Goal: Task Accomplishment & Management: Manage account settings

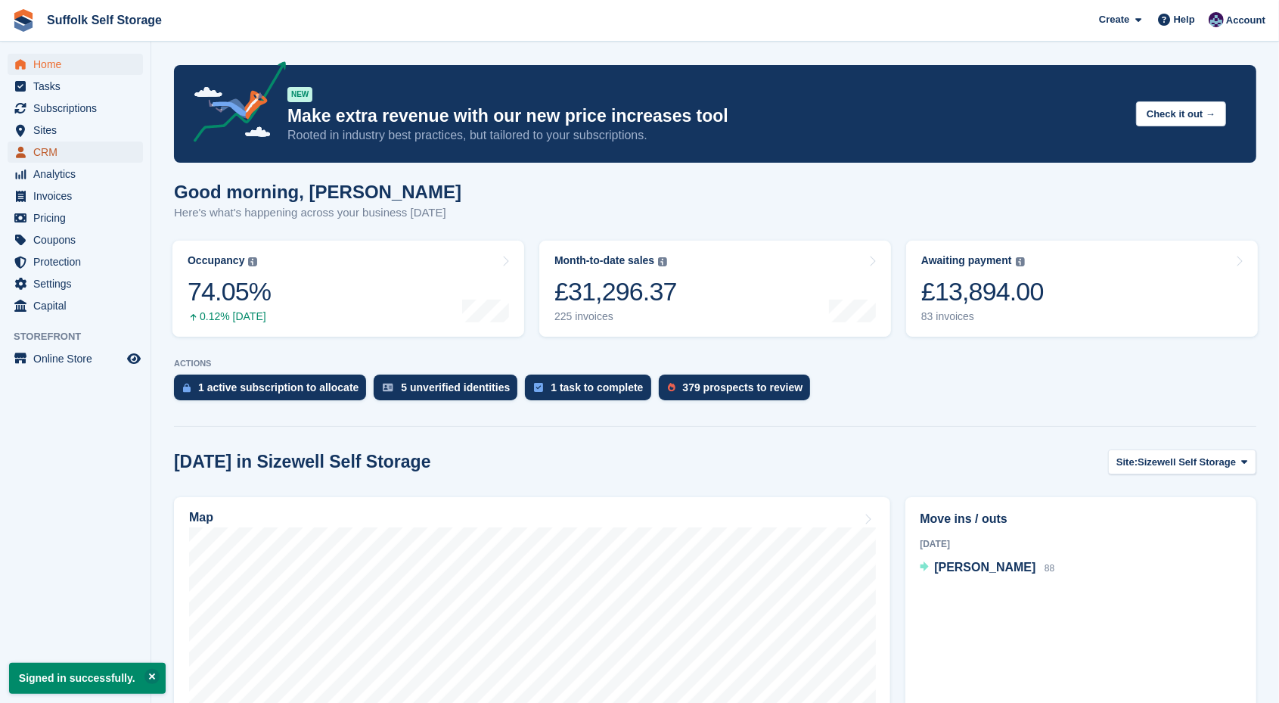
click at [44, 147] on span "CRM" at bounding box center [78, 151] width 91 height 21
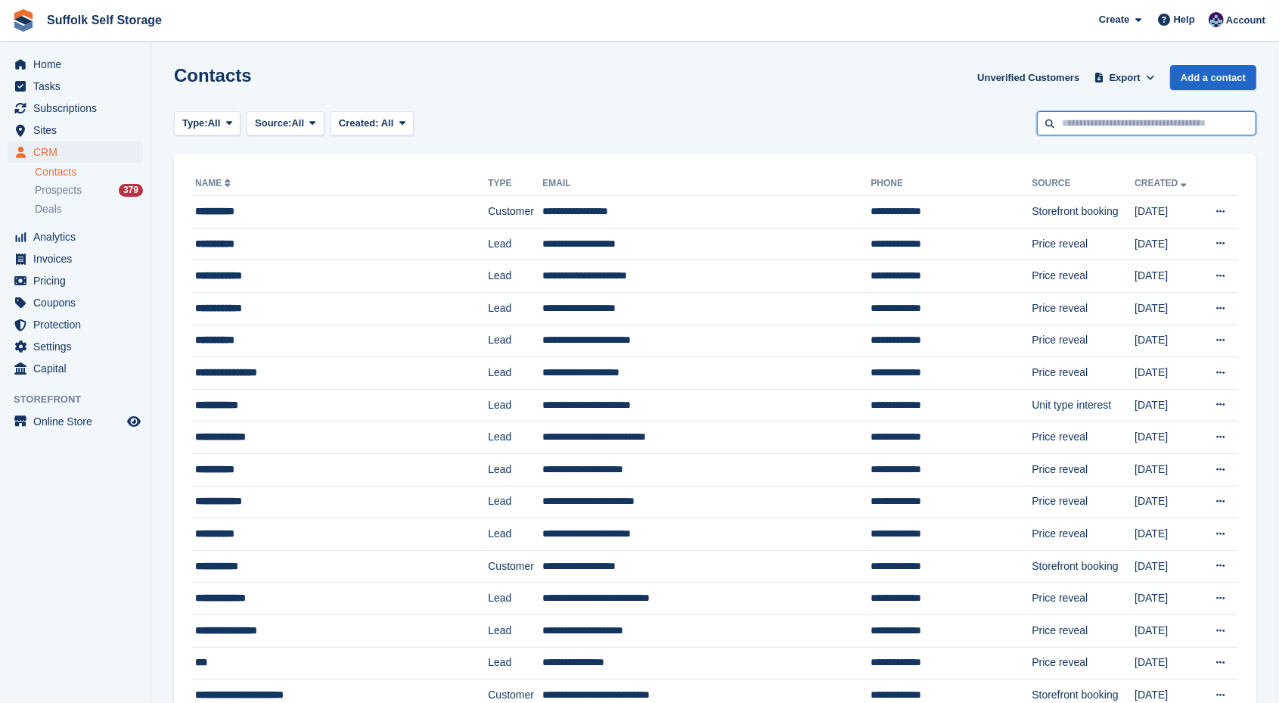
click at [1103, 125] on input "text" at bounding box center [1146, 123] width 219 height 25
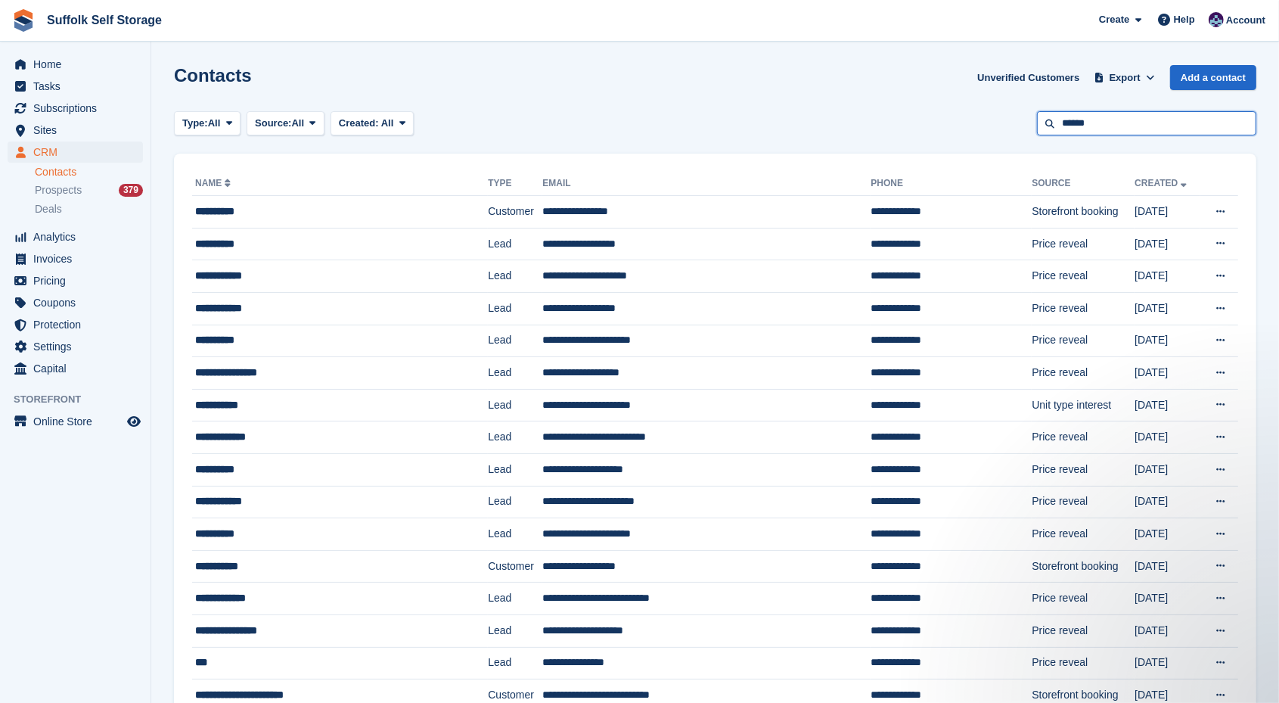
type input "******"
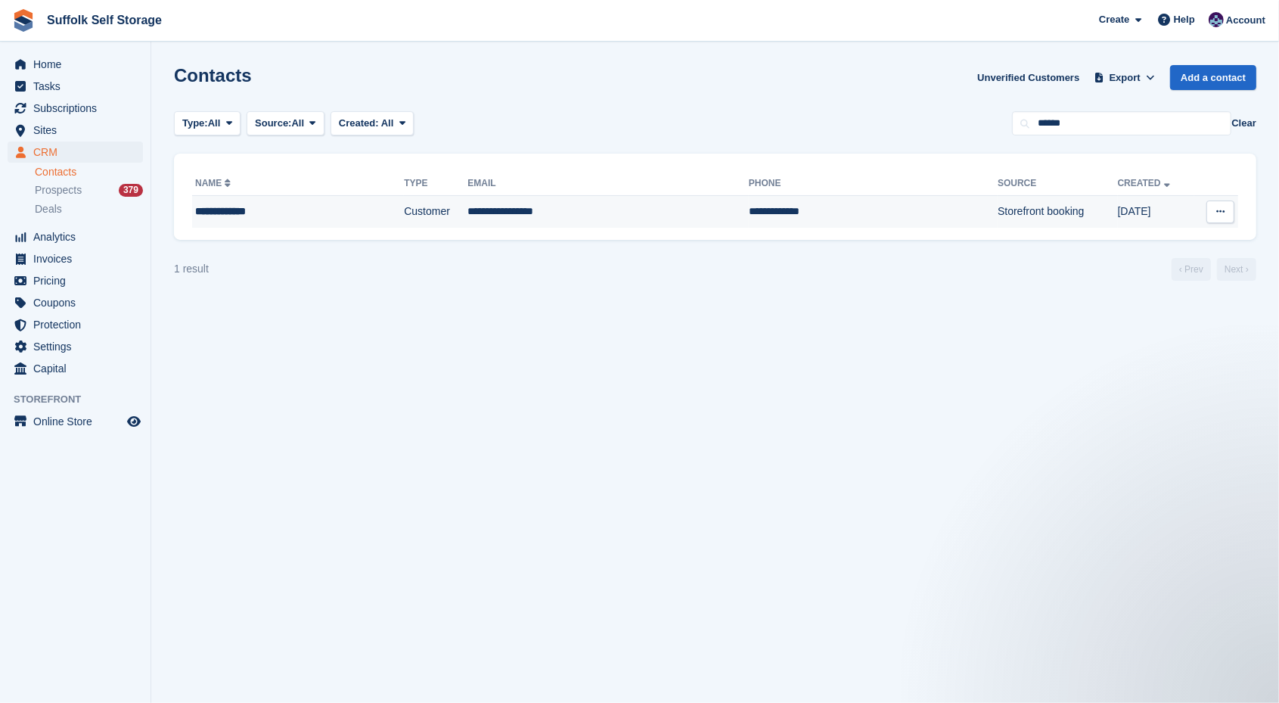
click at [237, 214] on div "**********" at bounding box center [270, 211] width 150 height 16
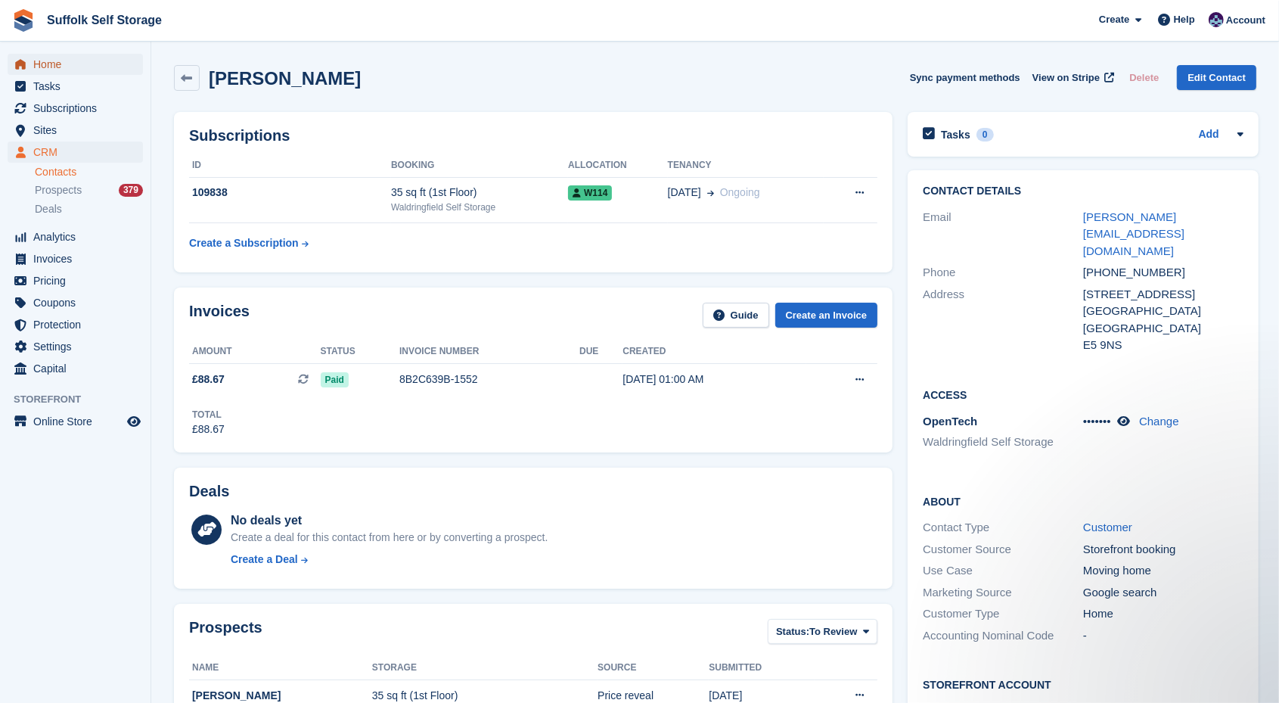
click at [53, 63] on span "Home" at bounding box center [78, 64] width 91 height 21
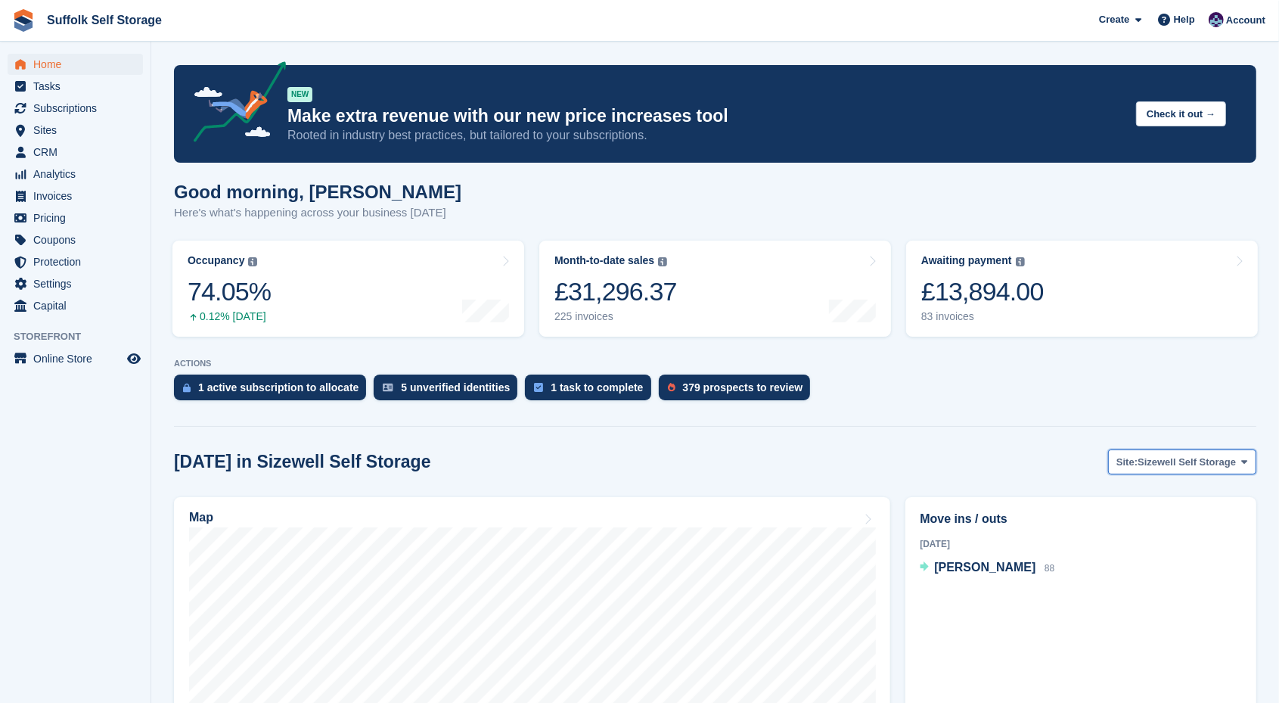
click at [1226, 462] on span "Sizewell Self Storage" at bounding box center [1186, 461] width 98 height 15
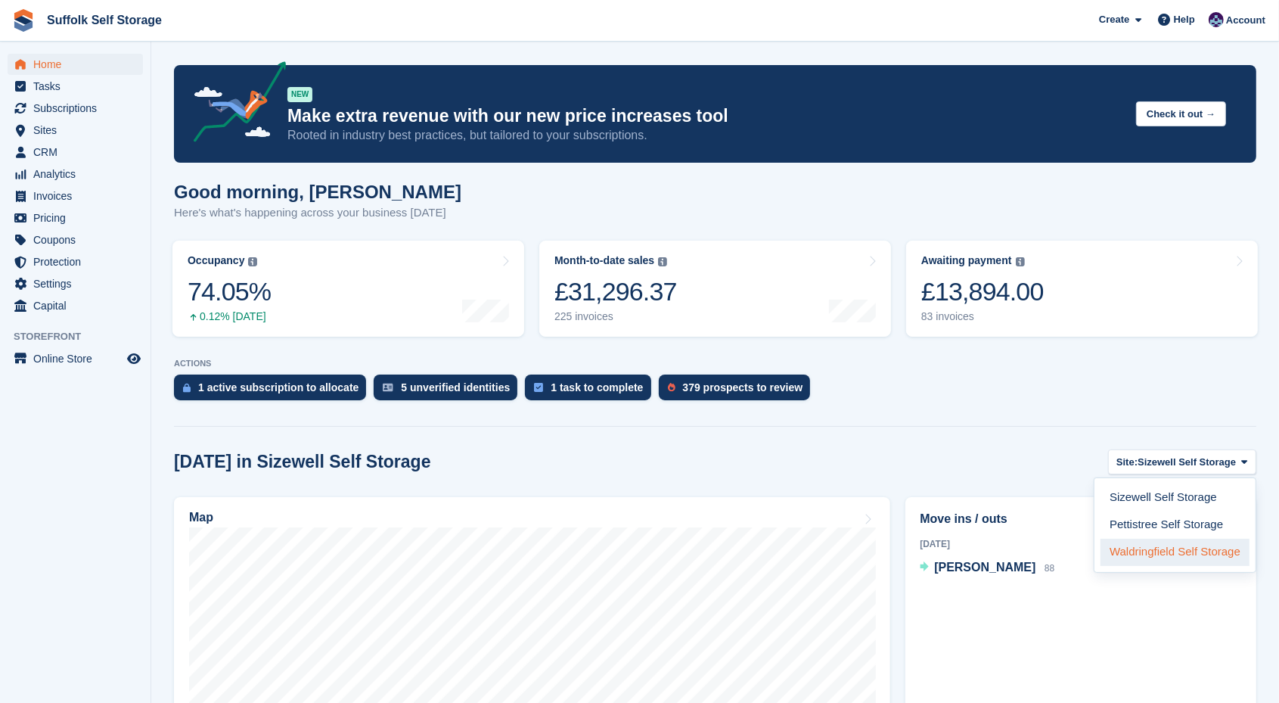
click at [1161, 550] on link "Waldringfield Self Storage" at bounding box center [1174, 551] width 149 height 27
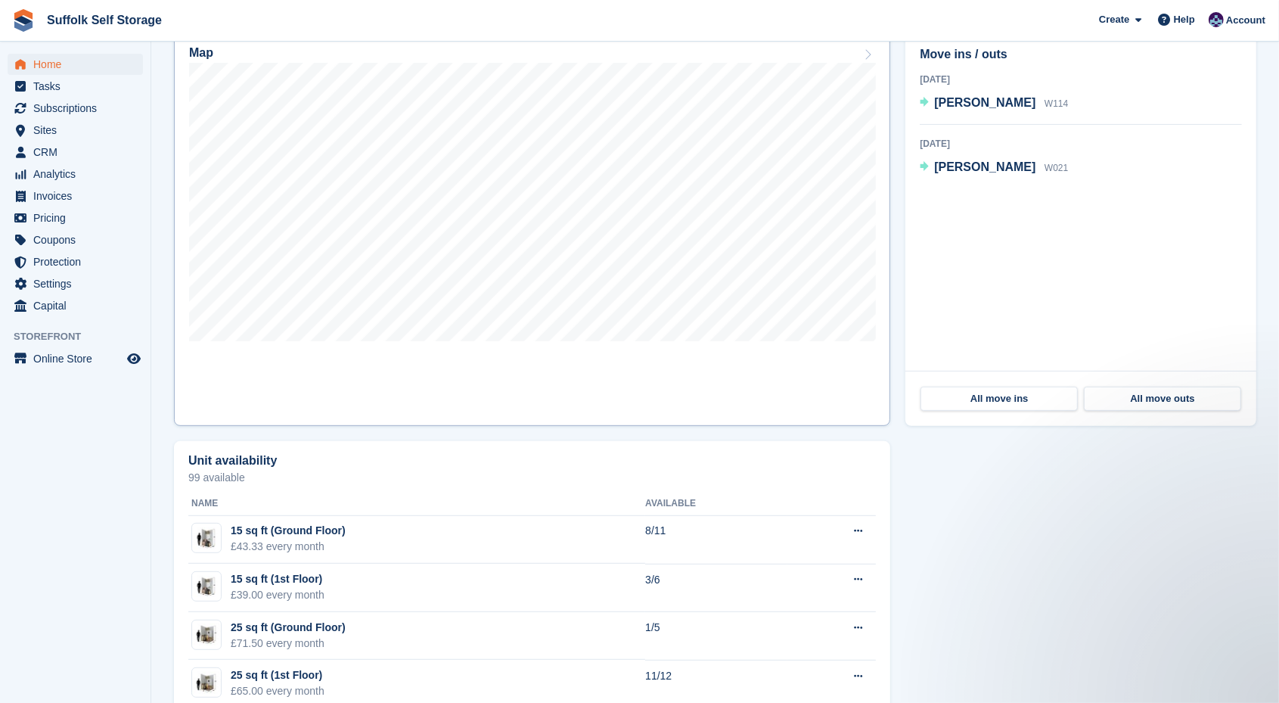
scroll to position [284, 0]
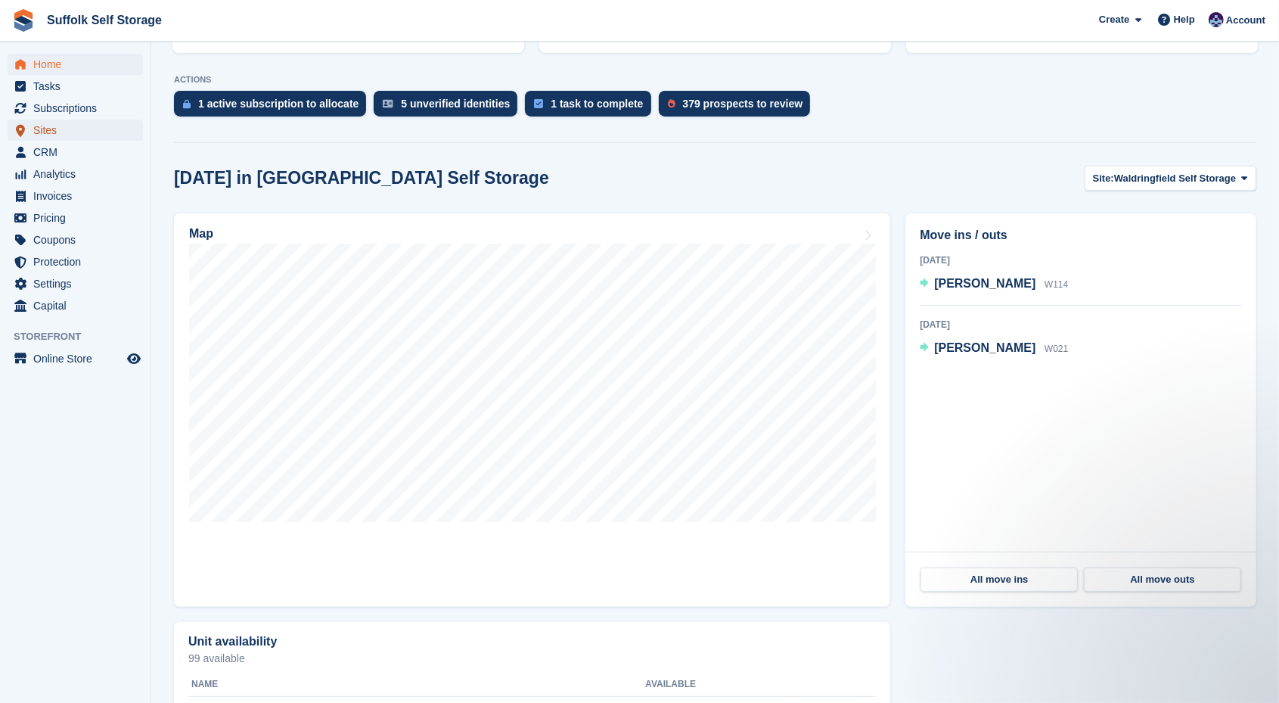
click at [55, 129] on span "Sites" at bounding box center [78, 129] width 91 height 21
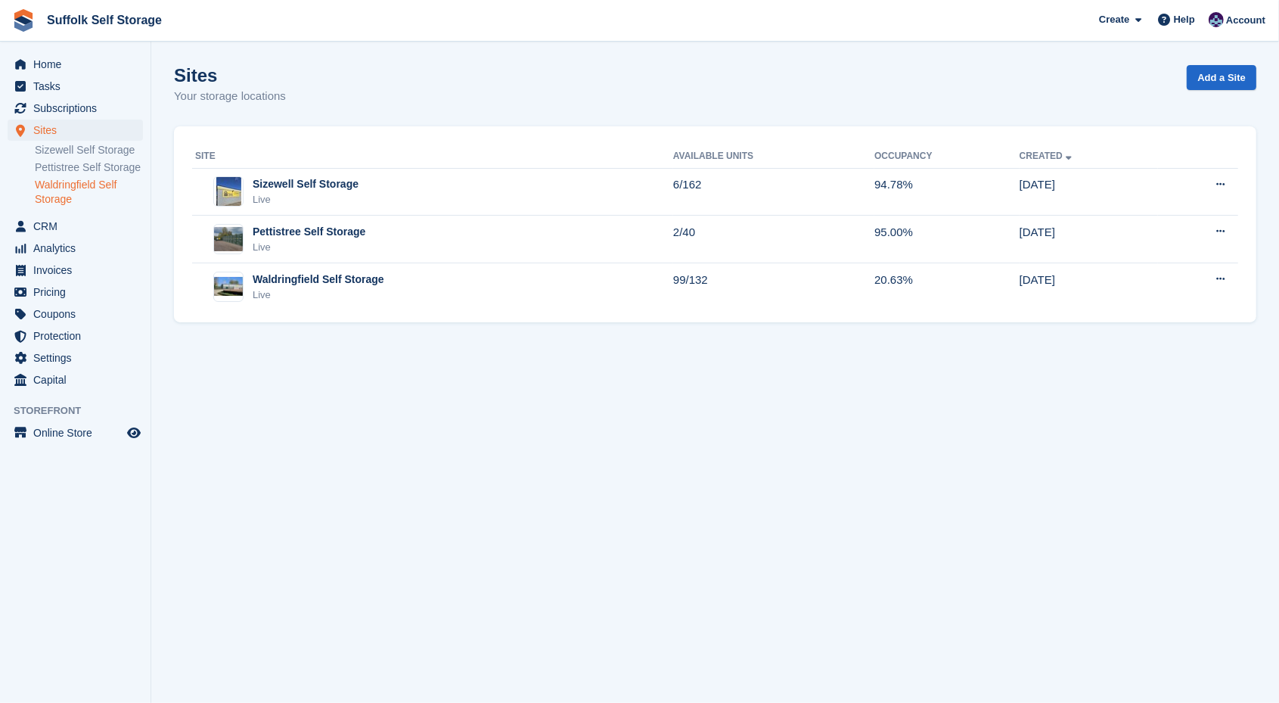
click at [63, 191] on link "Waldringfield Self Storage" at bounding box center [89, 192] width 108 height 29
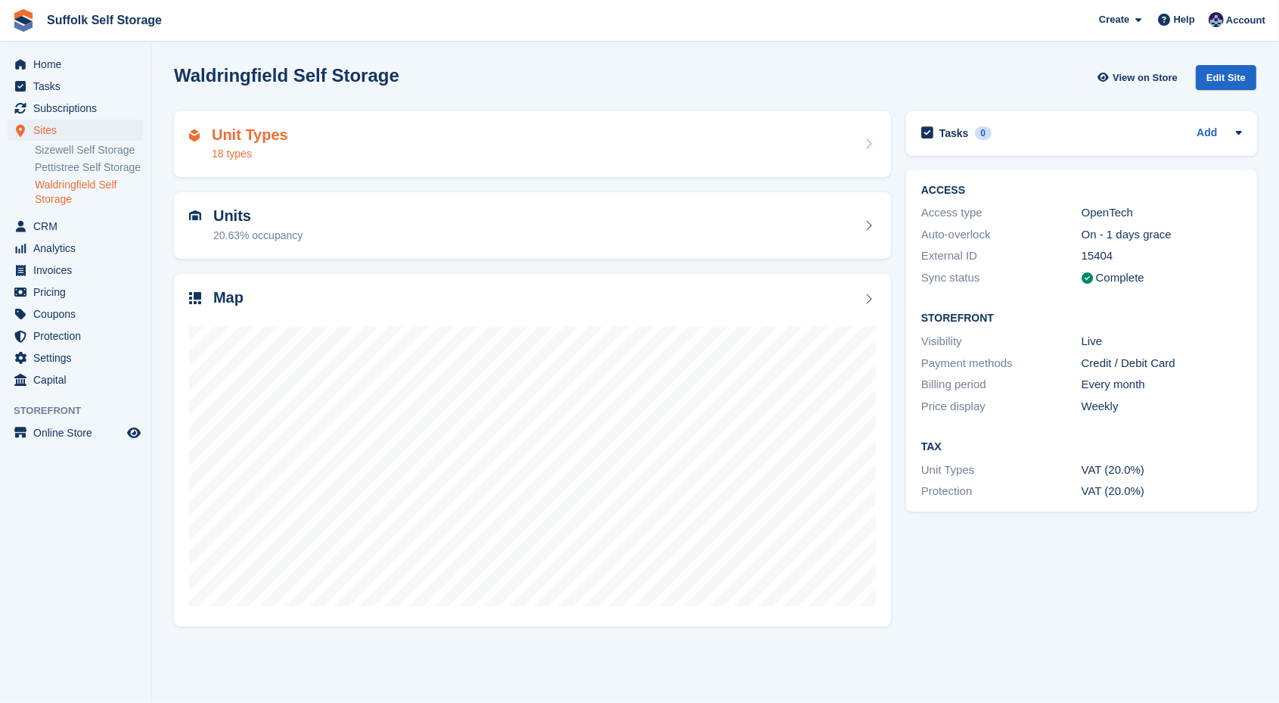
click at [292, 138] on div "Unit Types 18 types" at bounding box center [532, 144] width 687 height 36
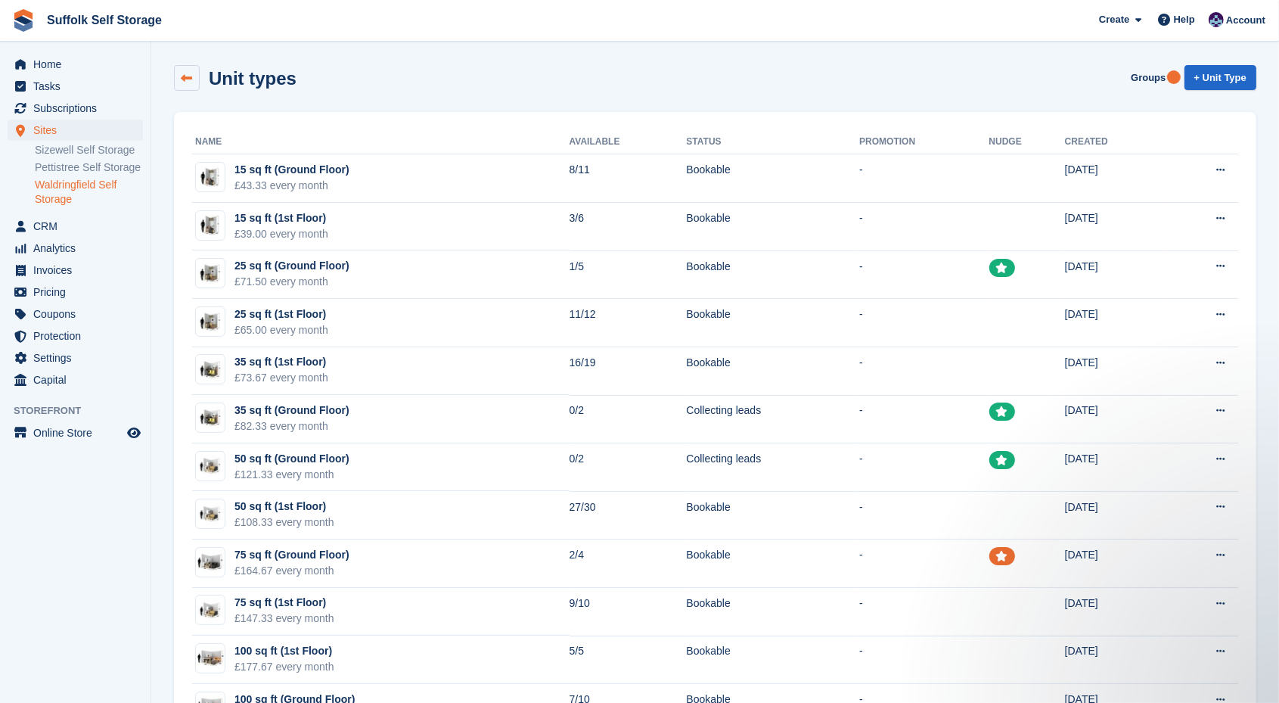
click at [190, 84] on link at bounding box center [187, 78] width 26 height 26
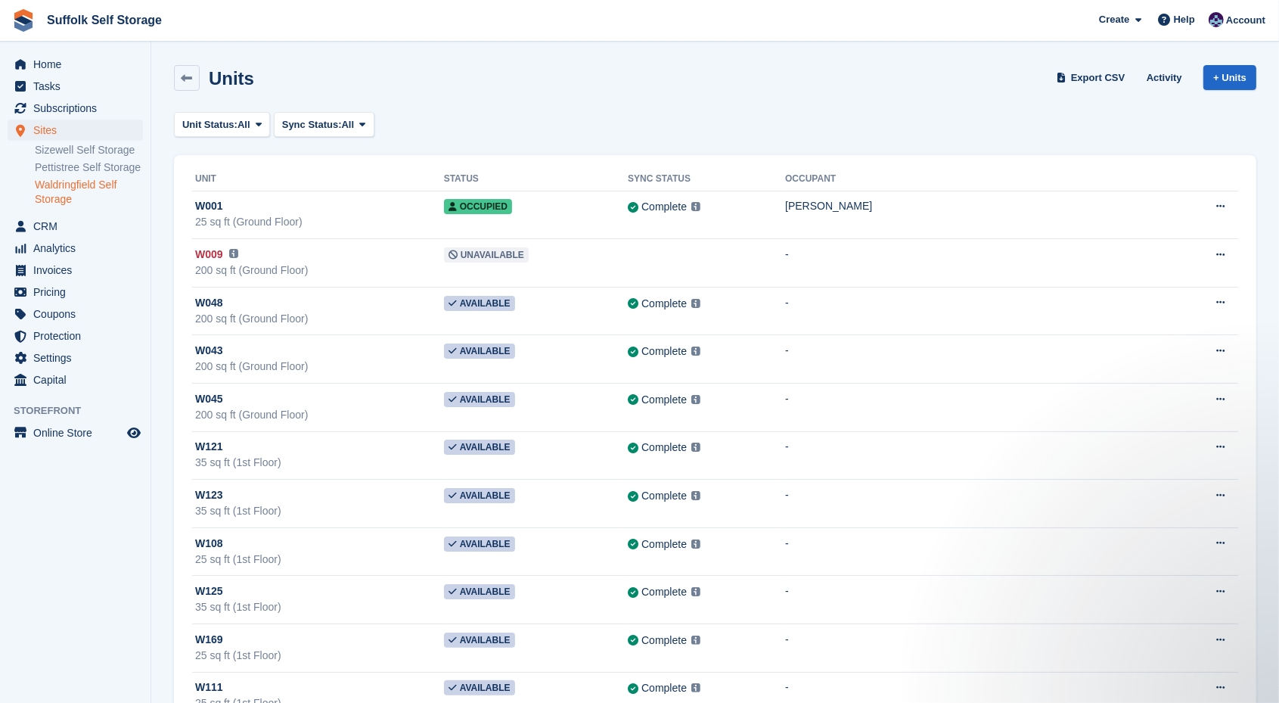
click at [66, 189] on link "Waldringfield Self Storage" at bounding box center [89, 192] width 108 height 29
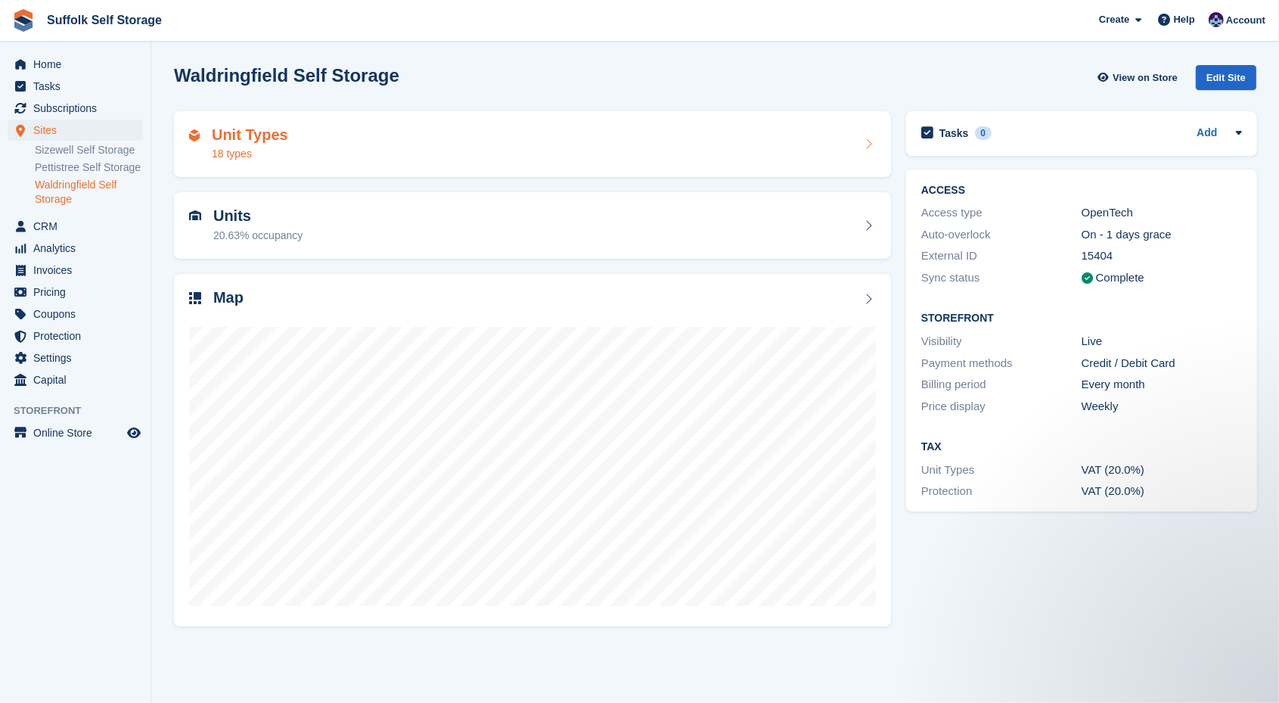
click at [247, 132] on h2 "Unit Types" at bounding box center [250, 134] width 76 height 17
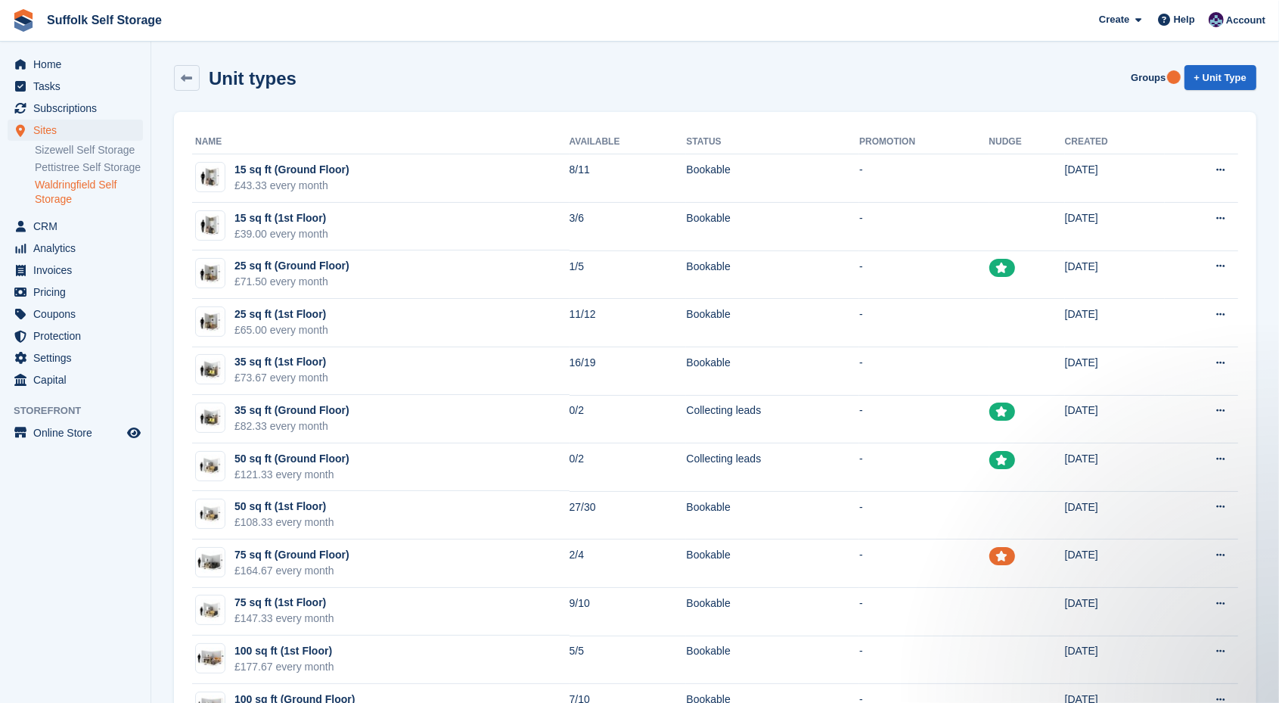
click at [67, 191] on link "Waldringfield Self Storage" at bounding box center [89, 192] width 108 height 29
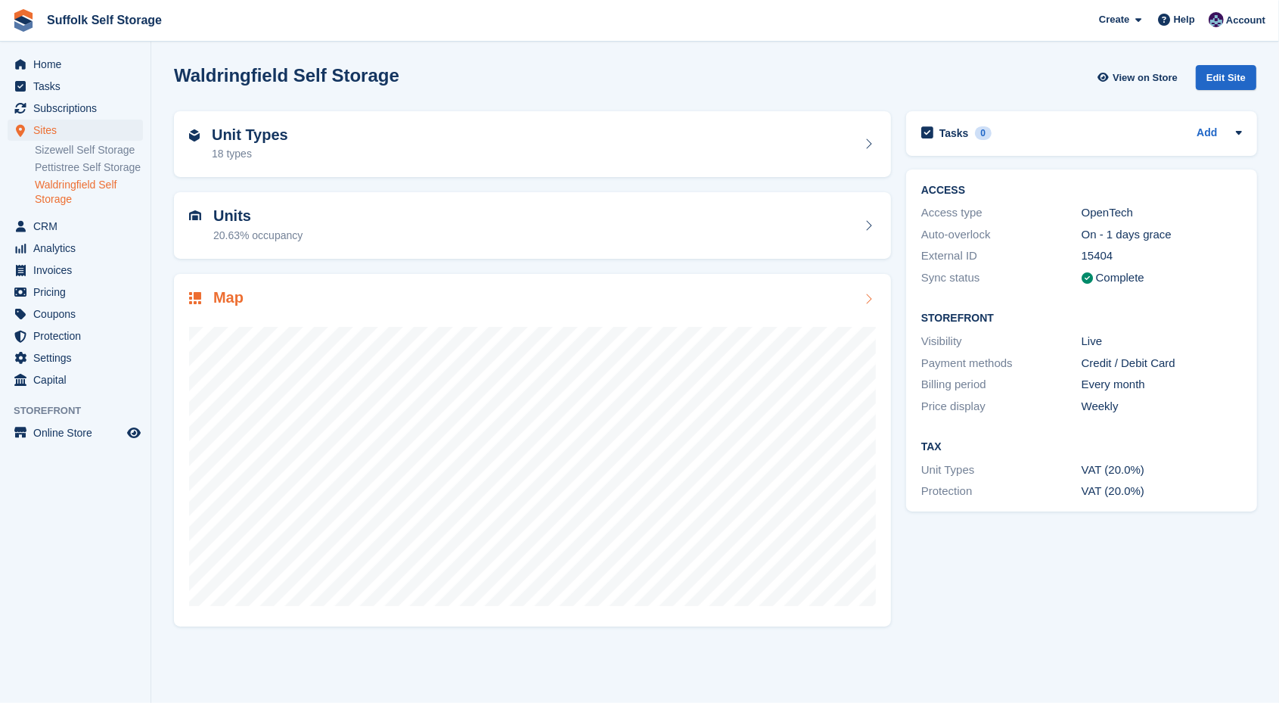
click at [532, 312] on div at bounding box center [532, 460] width 687 height 302
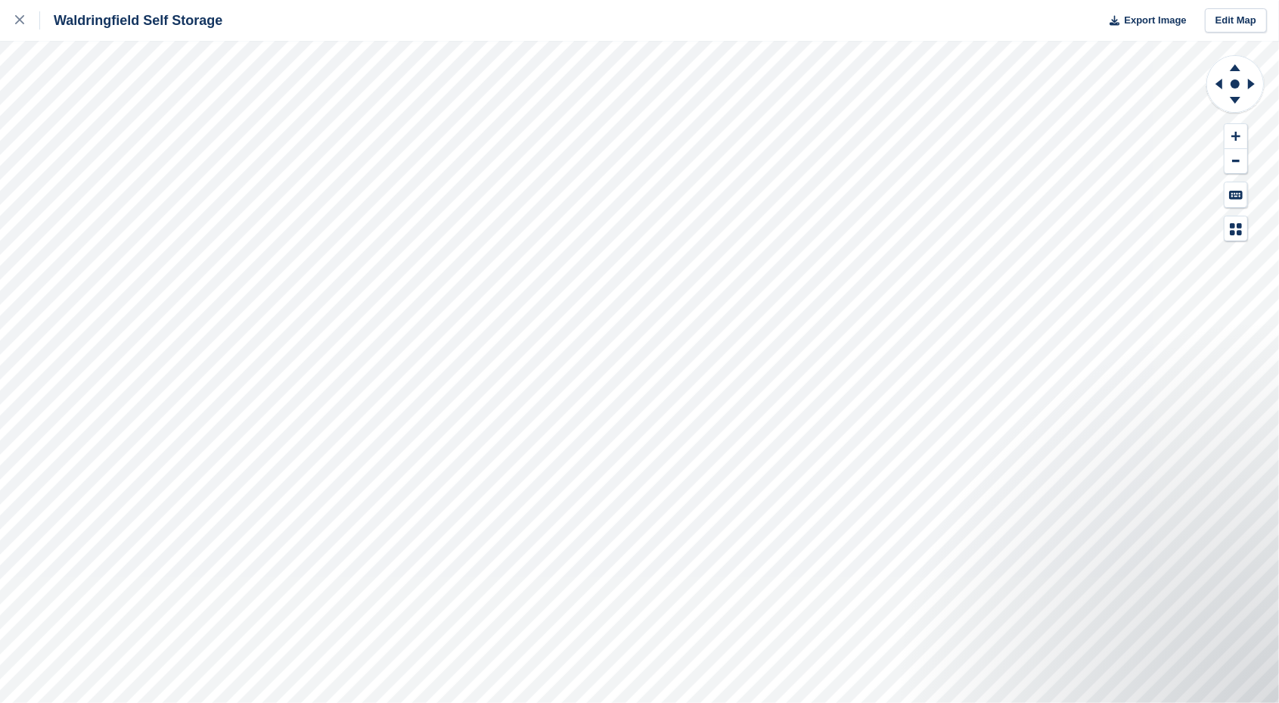
click at [216, 174] on div "Waldringfield Self Storage Export Image Edit Map" at bounding box center [639, 351] width 1279 height 703
click at [20, 20] on icon at bounding box center [19, 19] width 9 height 9
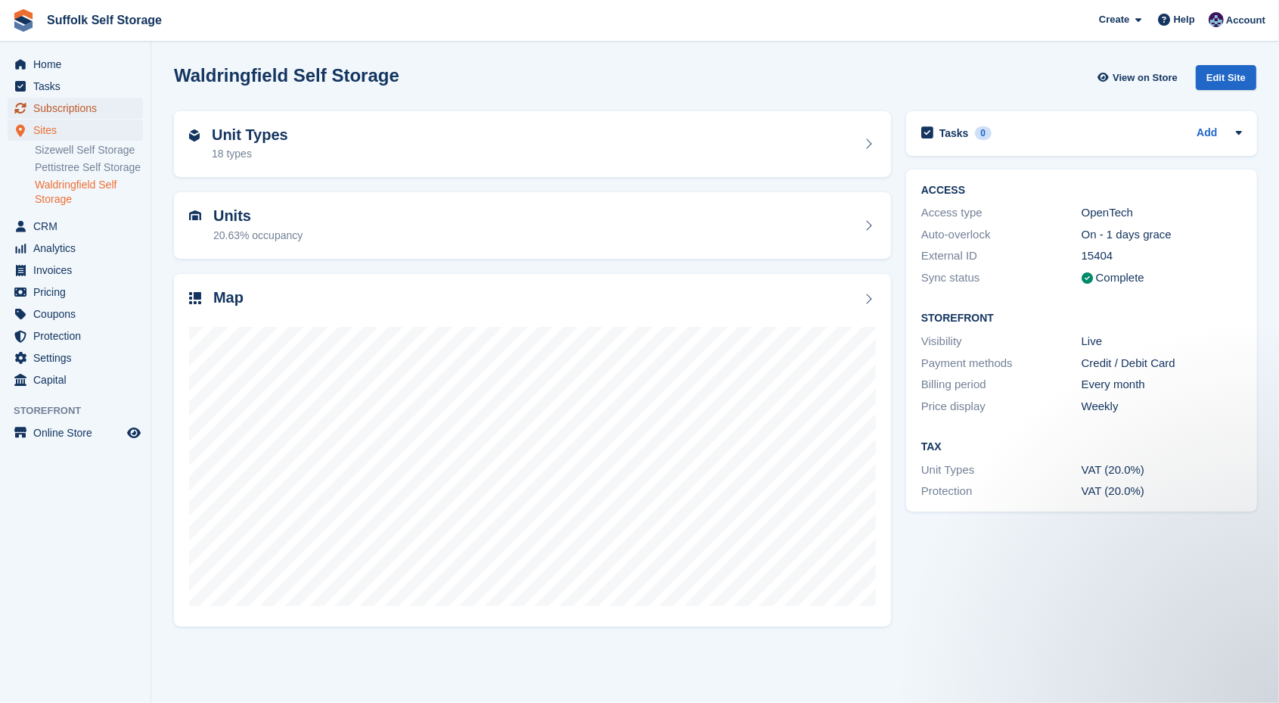
click at [50, 107] on span "Subscriptions" at bounding box center [78, 108] width 91 height 21
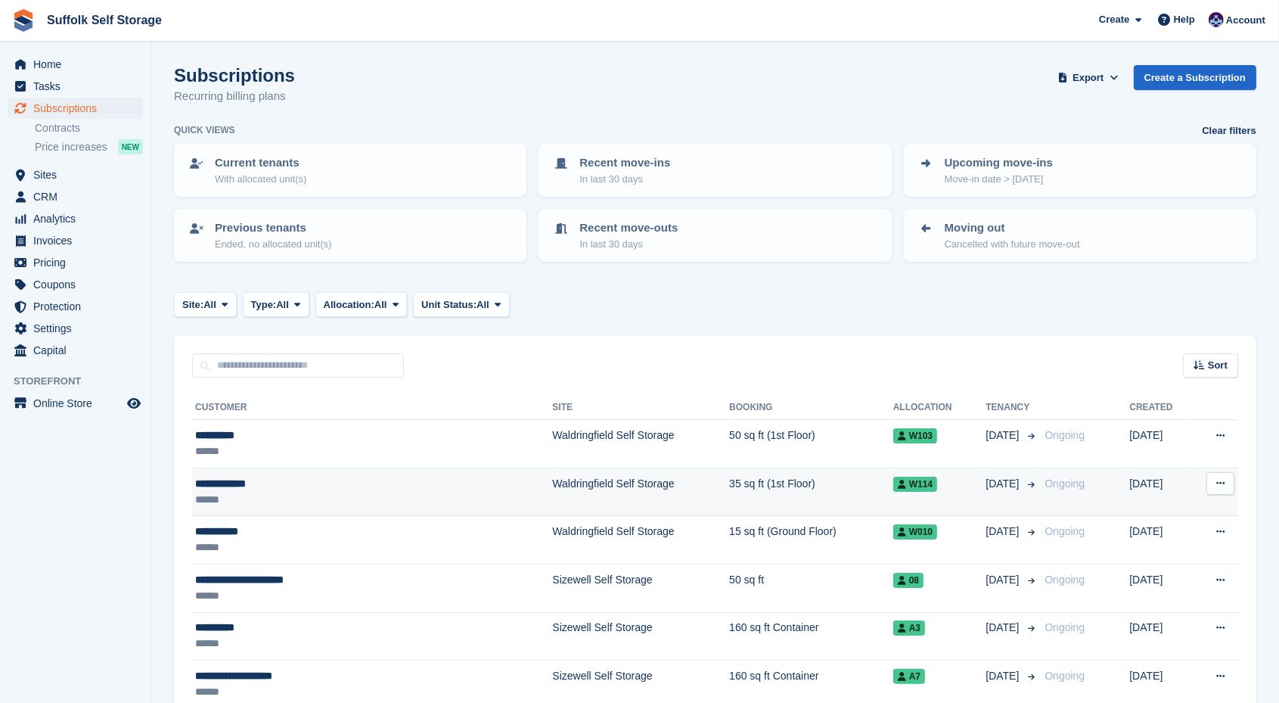
click at [403, 486] on div "**********" at bounding box center [318, 484] width 246 height 16
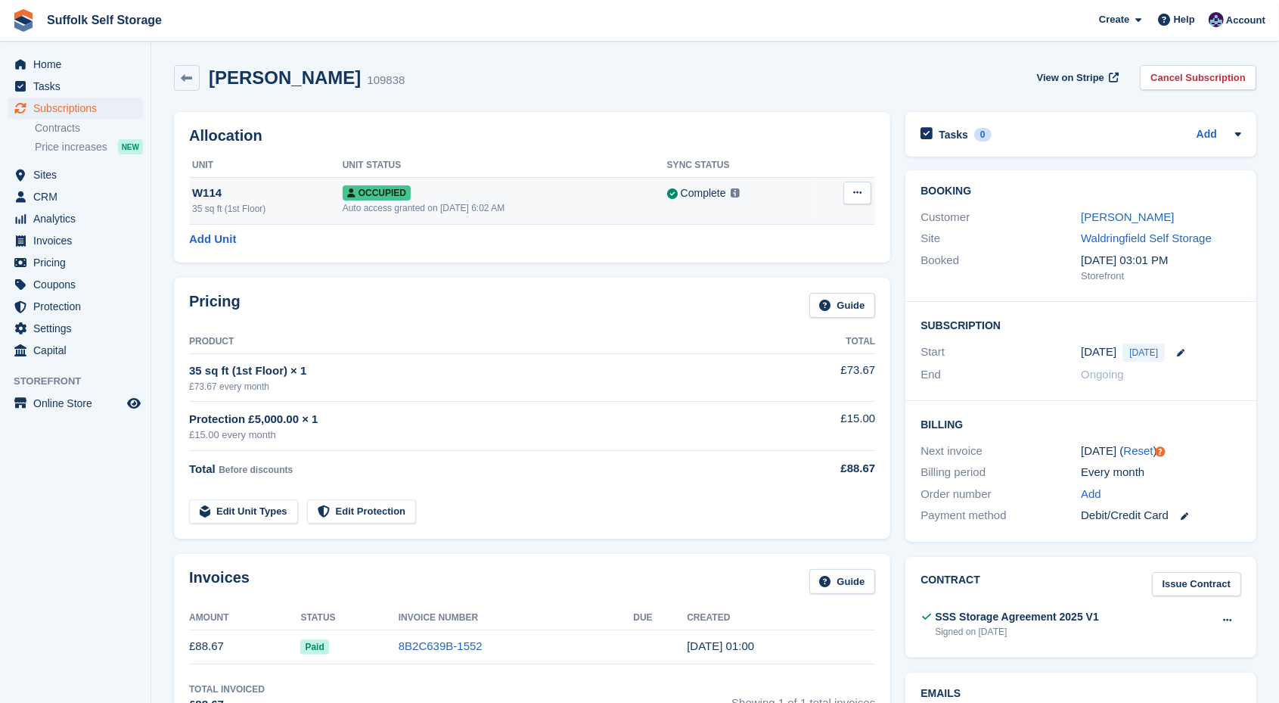
click at [864, 191] on button at bounding box center [857, 192] width 28 height 23
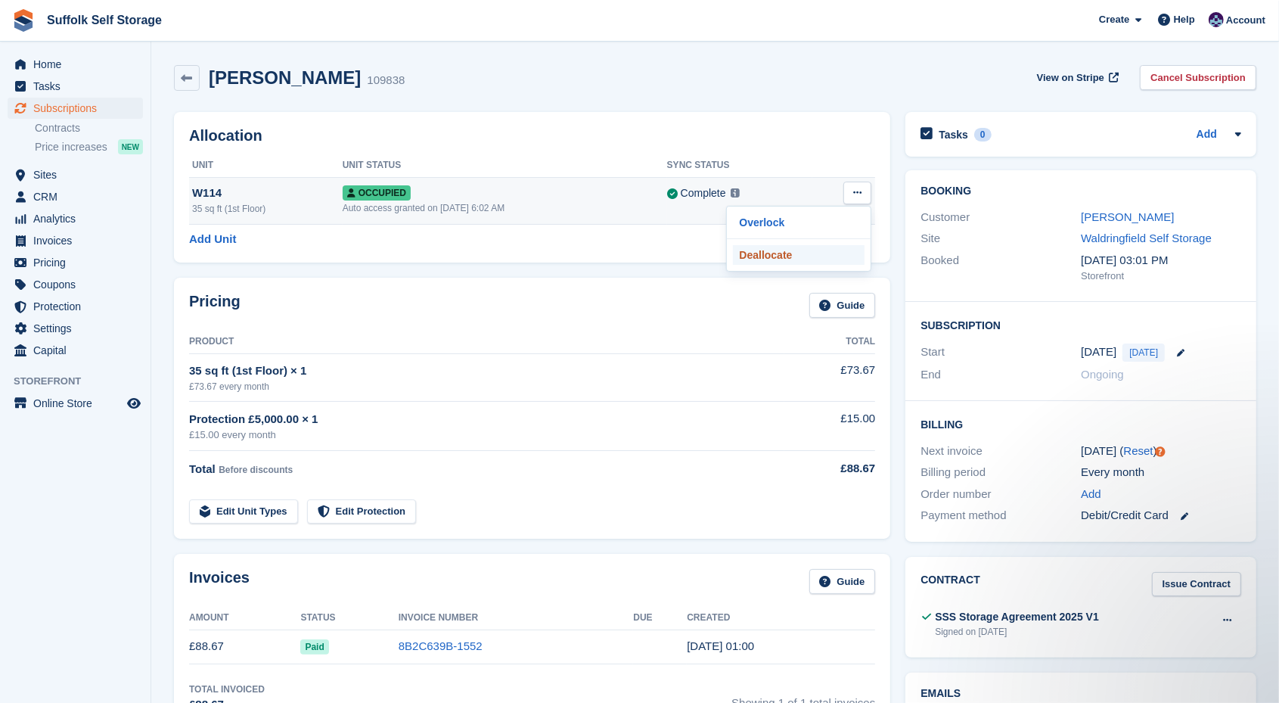
click at [760, 253] on p "Deallocate" at bounding box center [799, 255] width 132 height 20
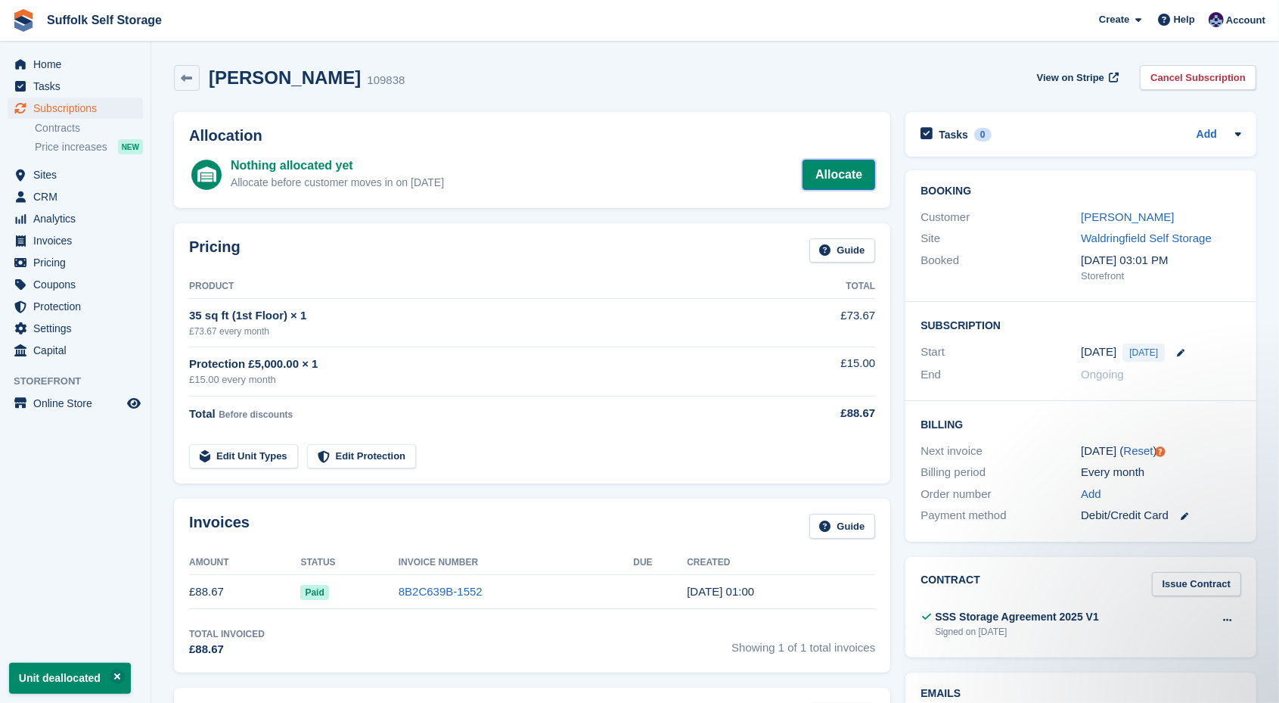
click at [830, 172] on link "Allocate" at bounding box center [838, 175] width 73 height 30
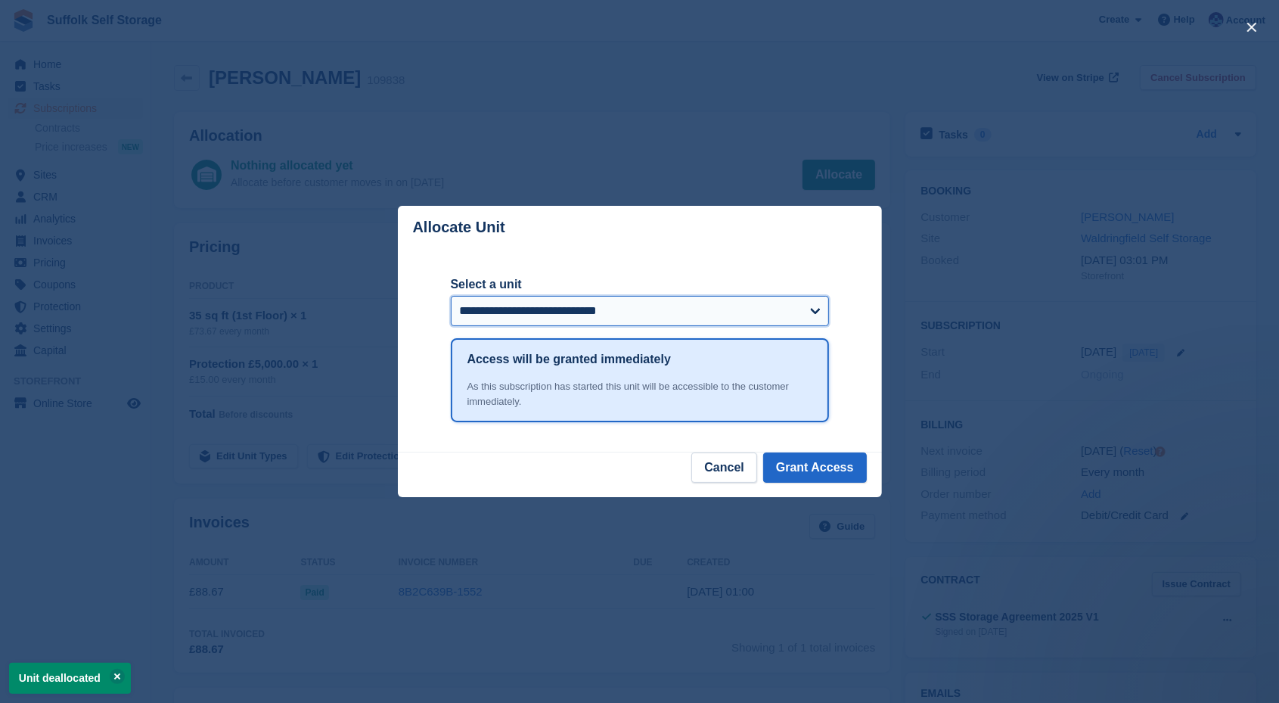
click at [610, 306] on select "**********" at bounding box center [640, 311] width 378 height 30
select select "******"
click at [451, 297] on select "**********" at bounding box center [640, 311] width 378 height 30
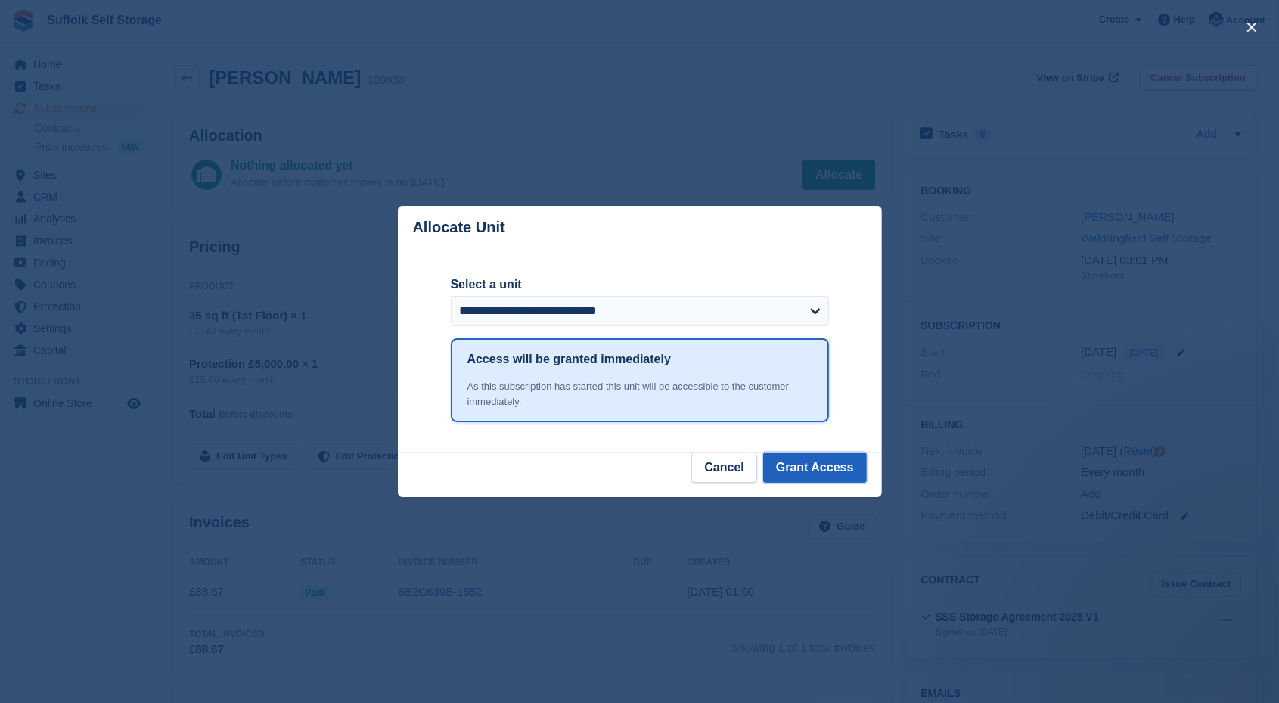
click at [811, 467] on button "Grant Access" at bounding box center [815, 467] width 104 height 30
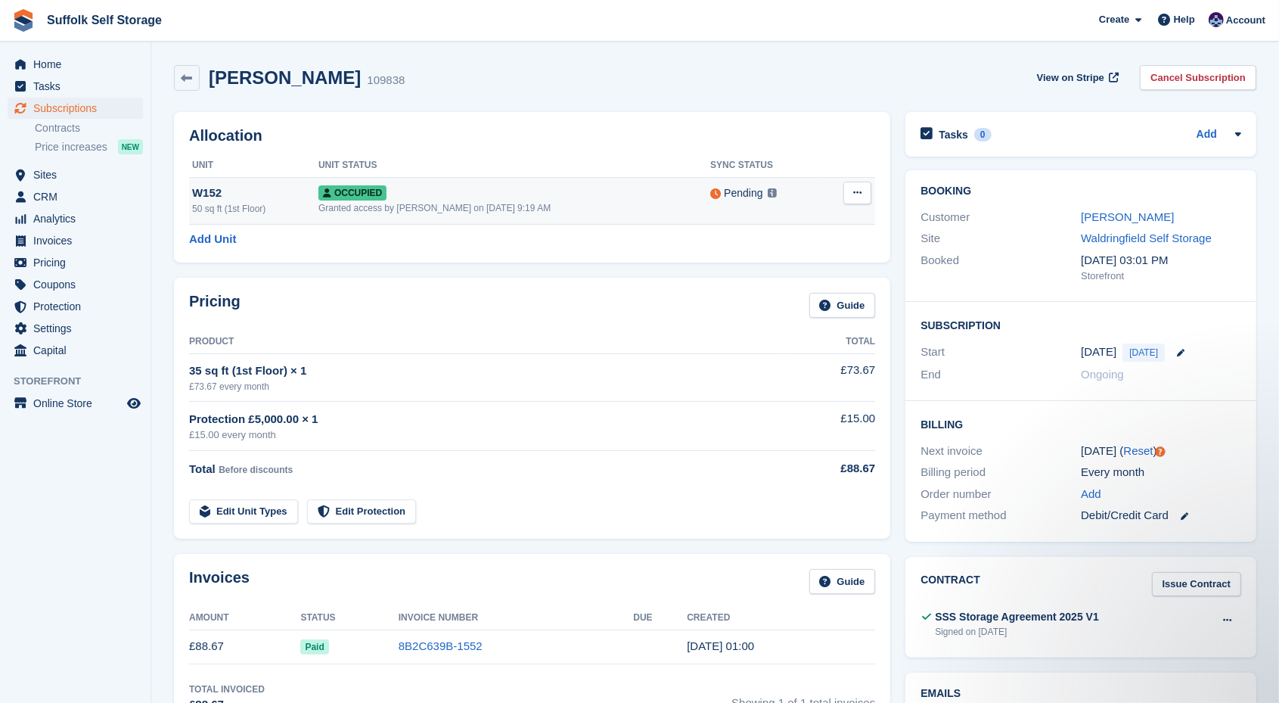
click at [858, 194] on icon at bounding box center [857, 193] width 8 height 10
click at [811, 131] on h2 "Allocation" at bounding box center [532, 135] width 686 height 17
click at [1088, 218] on link "[PERSON_NAME]" at bounding box center [1127, 216] width 93 height 13
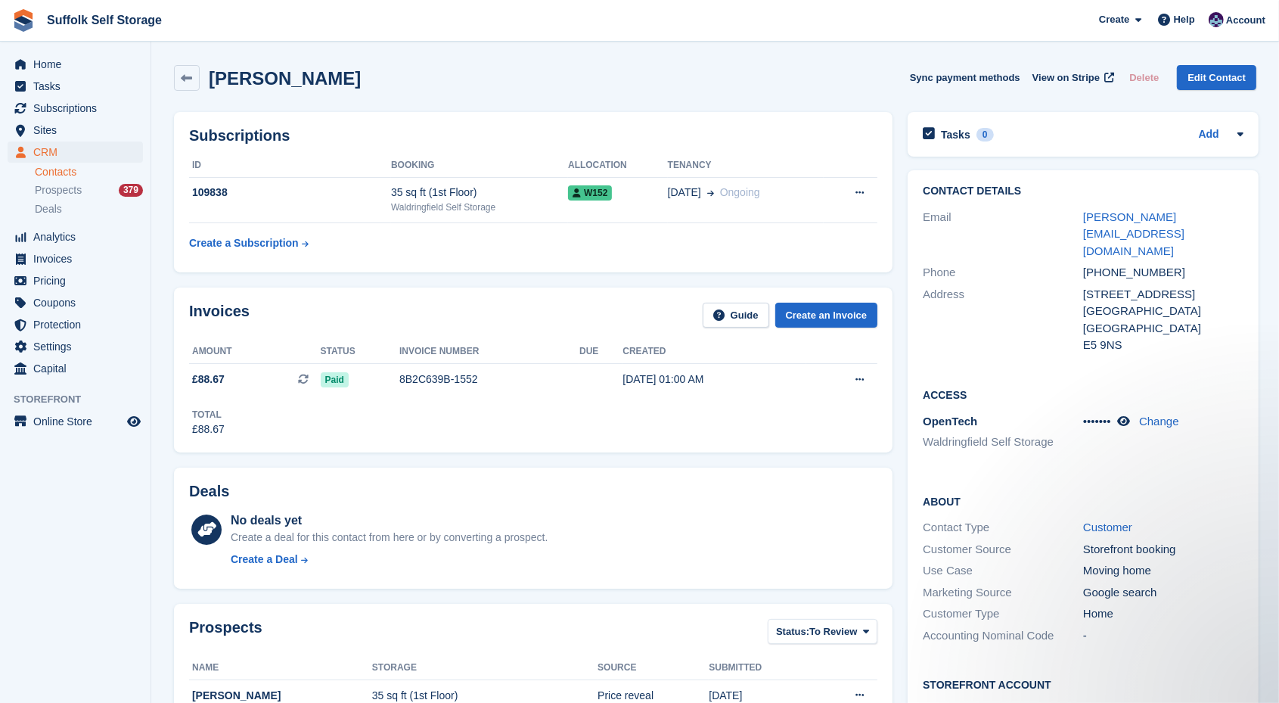
click at [1200, 220] on div "[PERSON_NAME][EMAIL_ADDRESS][DOMAIN_NAME]" at bounding box center [1163, 234] width 160 height 51
drag, startPoint x: 1197, startPoint y: 212, endPoint x: 1055, endPoint y: 216, distance: 142.2
click at [1054, 219] on div "Email [PERSON_NAME][EMAIL_ADDRESS][DOMAIN_NAME]" at bounding box center [1083, 234] width 321 height 56
copy div "[PERSON_NAME][EMAIL_ADDRESS][DOMAIN_NAME]"
click at [678, 498] on div "Deals" at bounding box center [533, 493] width 688 height 23
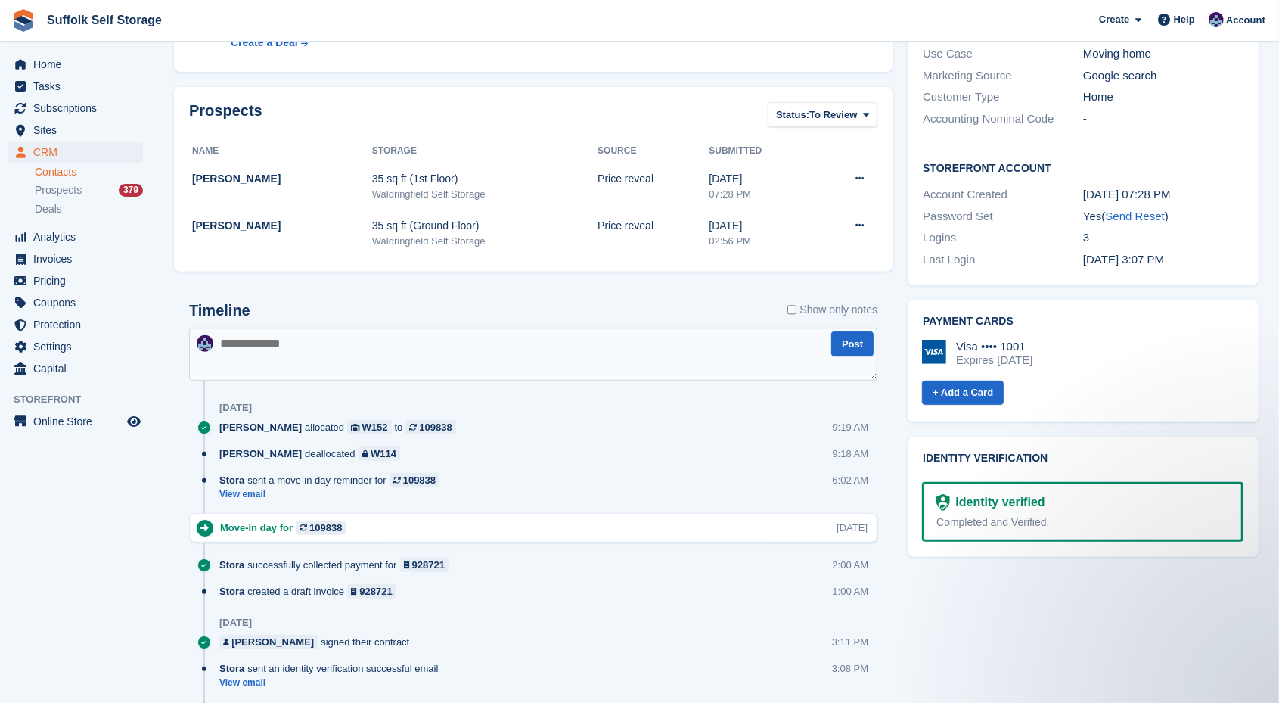
scroll to position [513, 0]
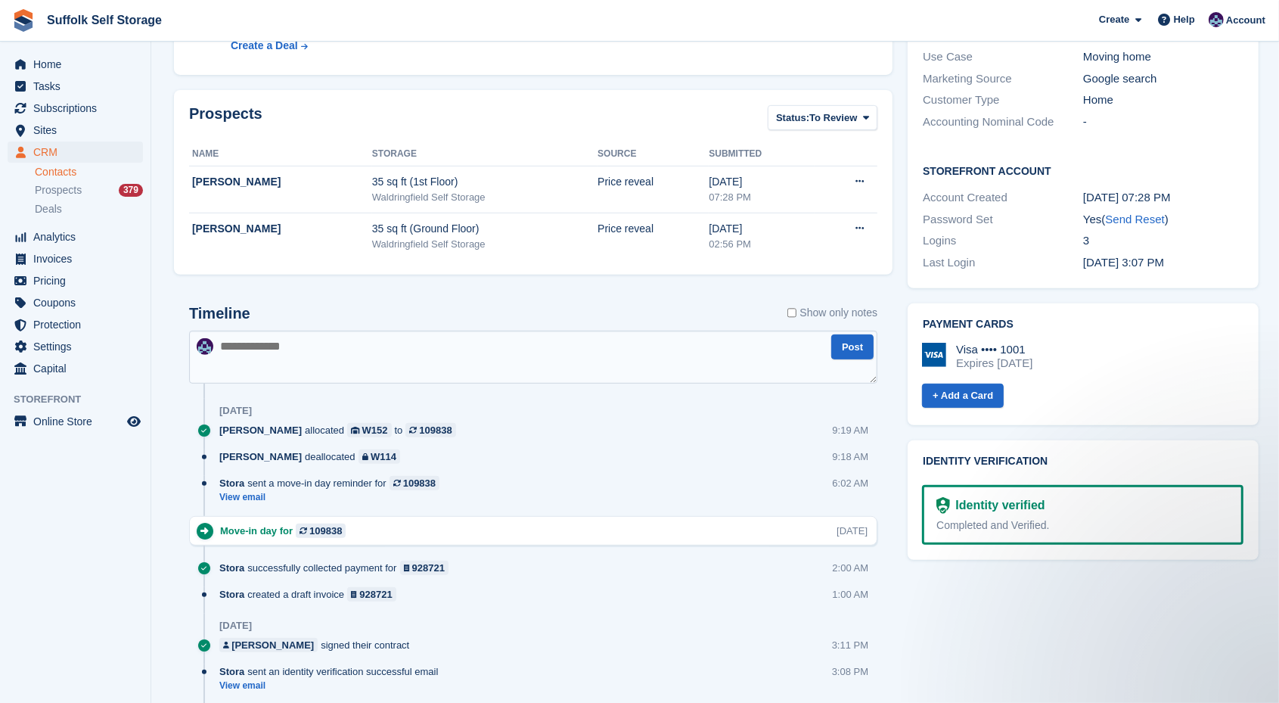
drag, startPoint x: 422, startPoint y: 355, endPoint x: 479, endPoint y: 346, distance: 57.6
click at [422, 354] on textarea at bounding box center [533, 356] width 688 height 53
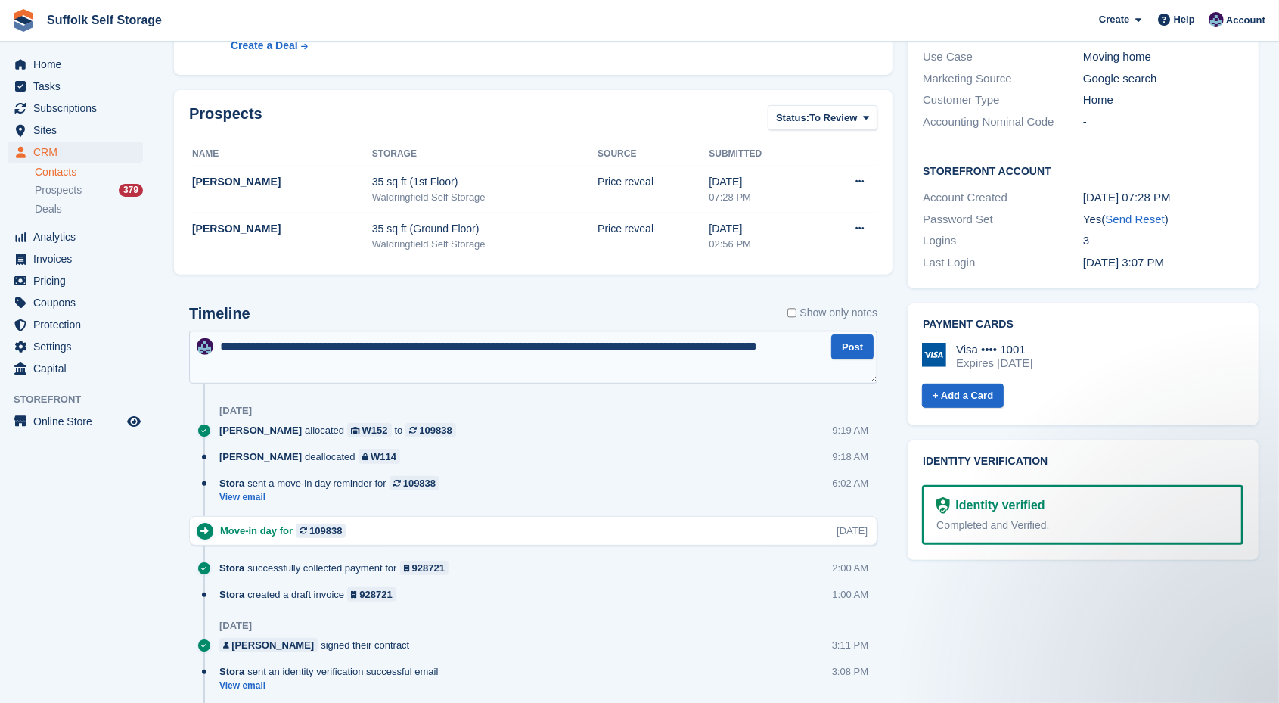
type textarea "**********"
click at [640, 420] on div "[DATE]" at bounding box center [548, 411] width 658 height 24
click at [857, 348] on button "Post" at bounding box center [852, 346] width 42 height 25
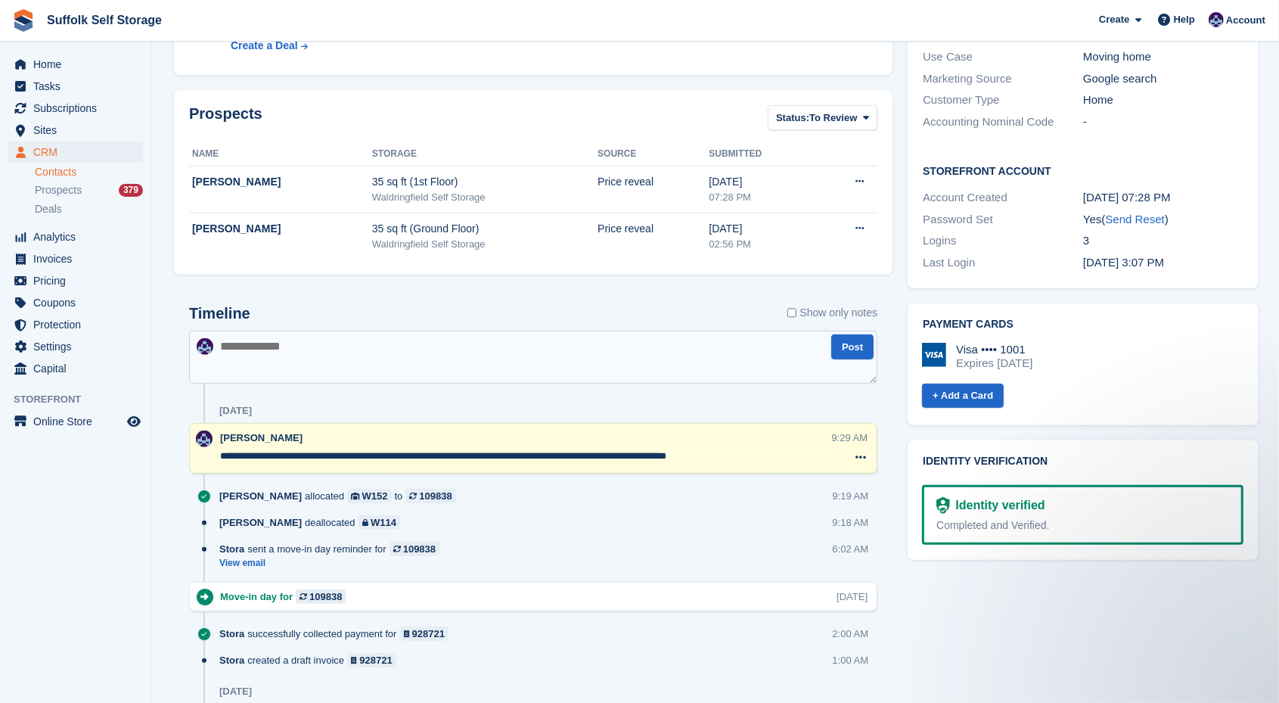
click at [278, 500] on span "[PERSON_NAME]" at bounding box center [260, 496] width 82 height 14
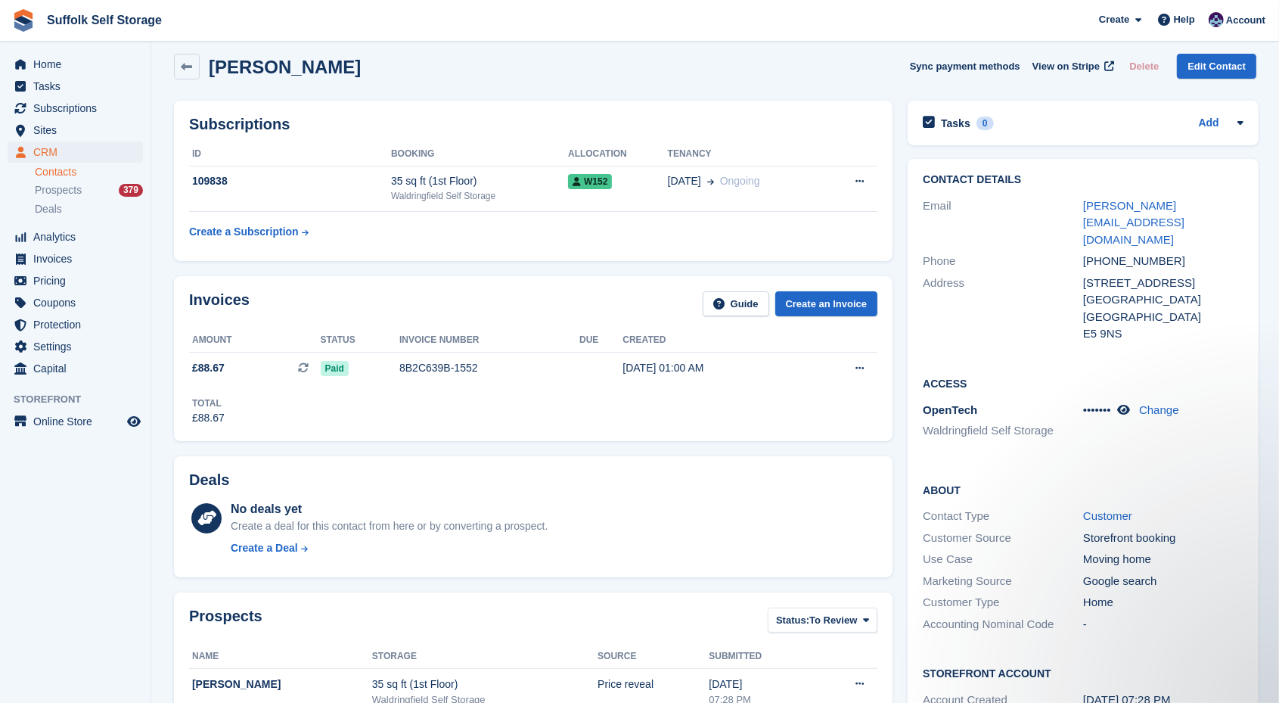
scroll to position [0, 0]
